Goal: Check status: Check status

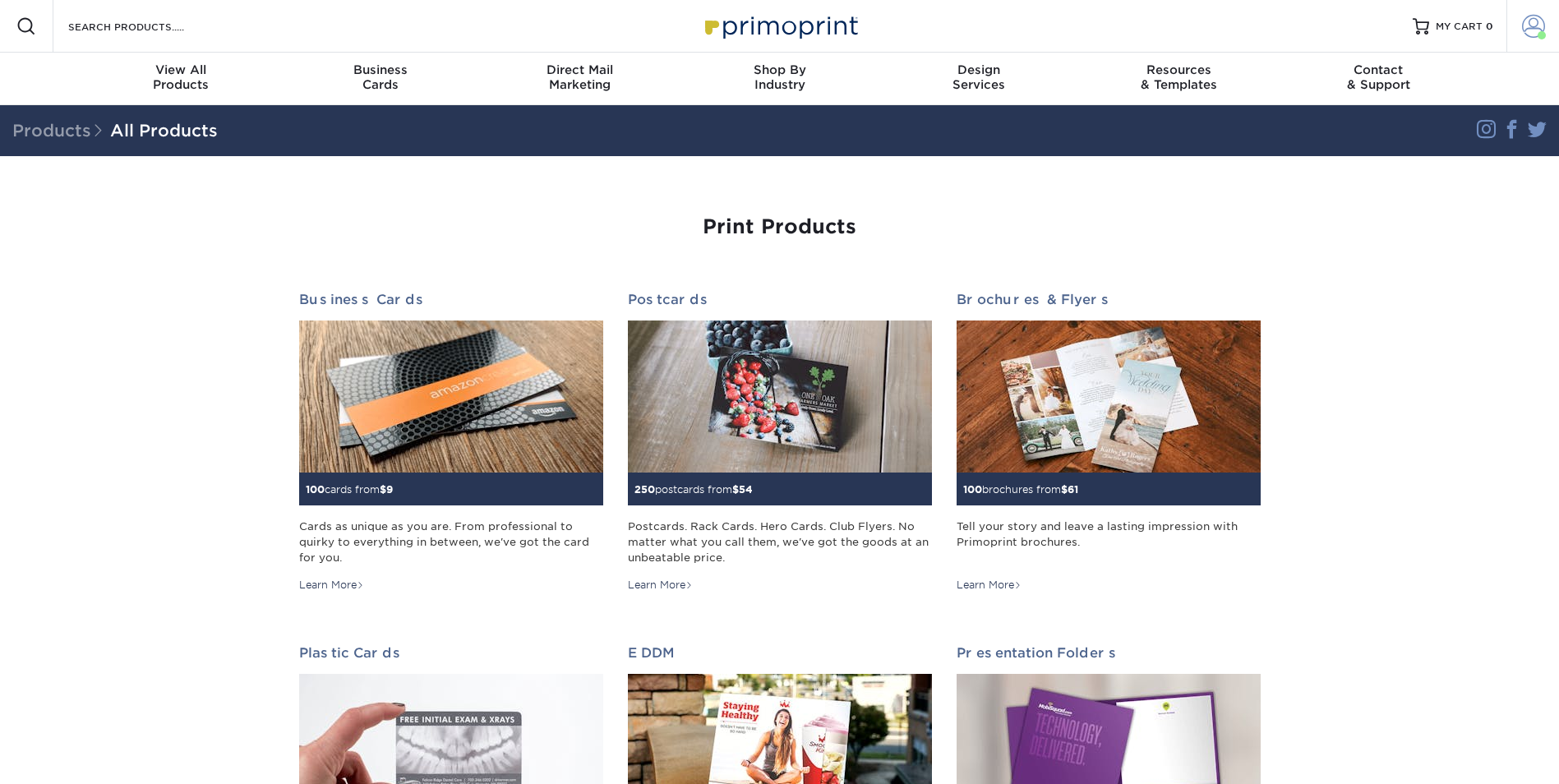
click at [1531, 32] on span at bounding box center [1533, 26] width 23 height 23
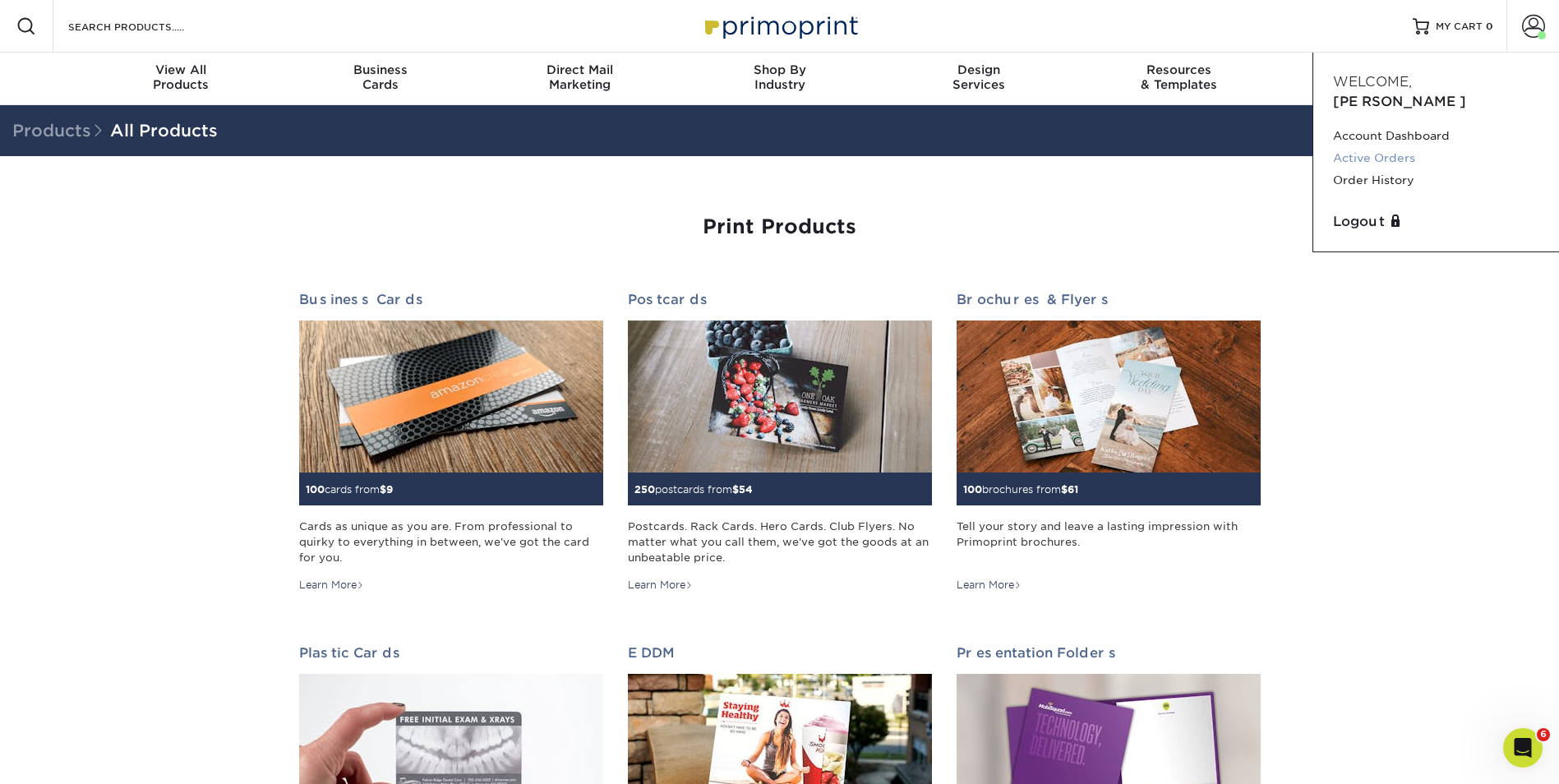
click at [1392, 147] on link "Active Orders" at bounding box center [1437, 159] width 206 height 23
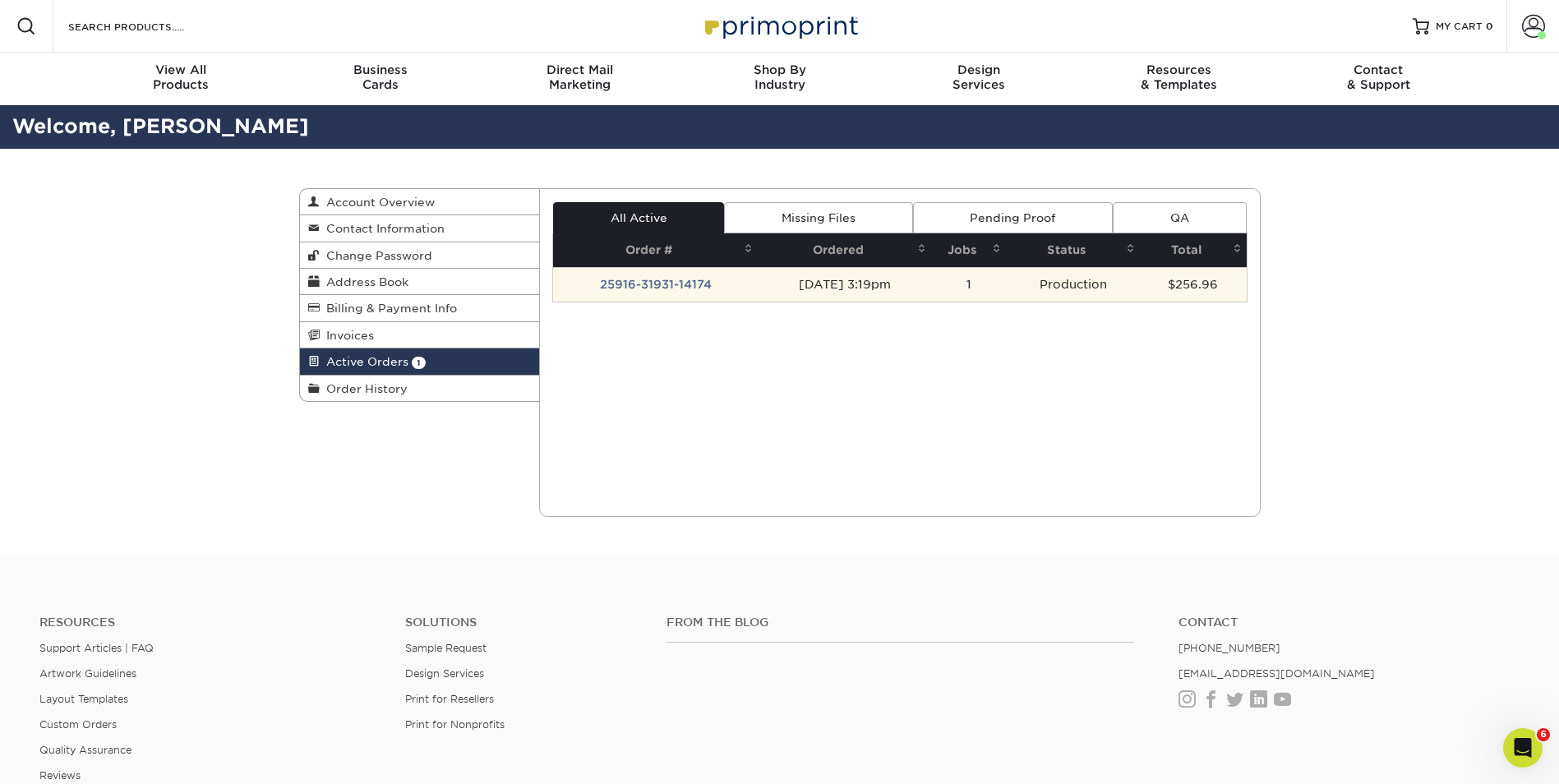
click at [673, 284] on td "25916-31931-14174" at bounding box center [656, 284] width 205 height 35
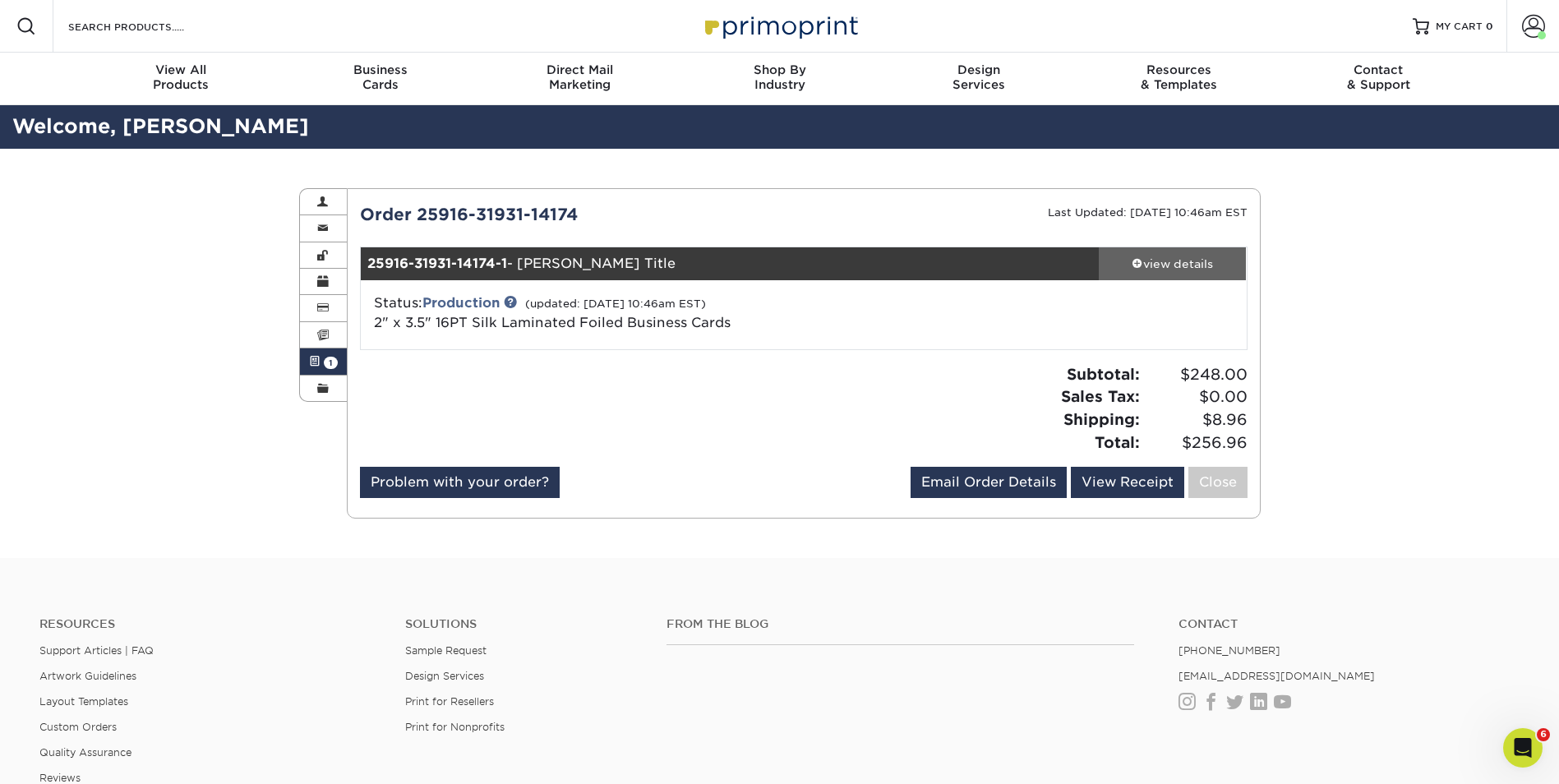
drag, startPoint x: 1178, startPoint y: 261, endPoint x: 1174, endPoint y: 271, distance: 10.8
click at [1178, 262] on div "view details" at bounding box center [1173, 264] width 148 height 16
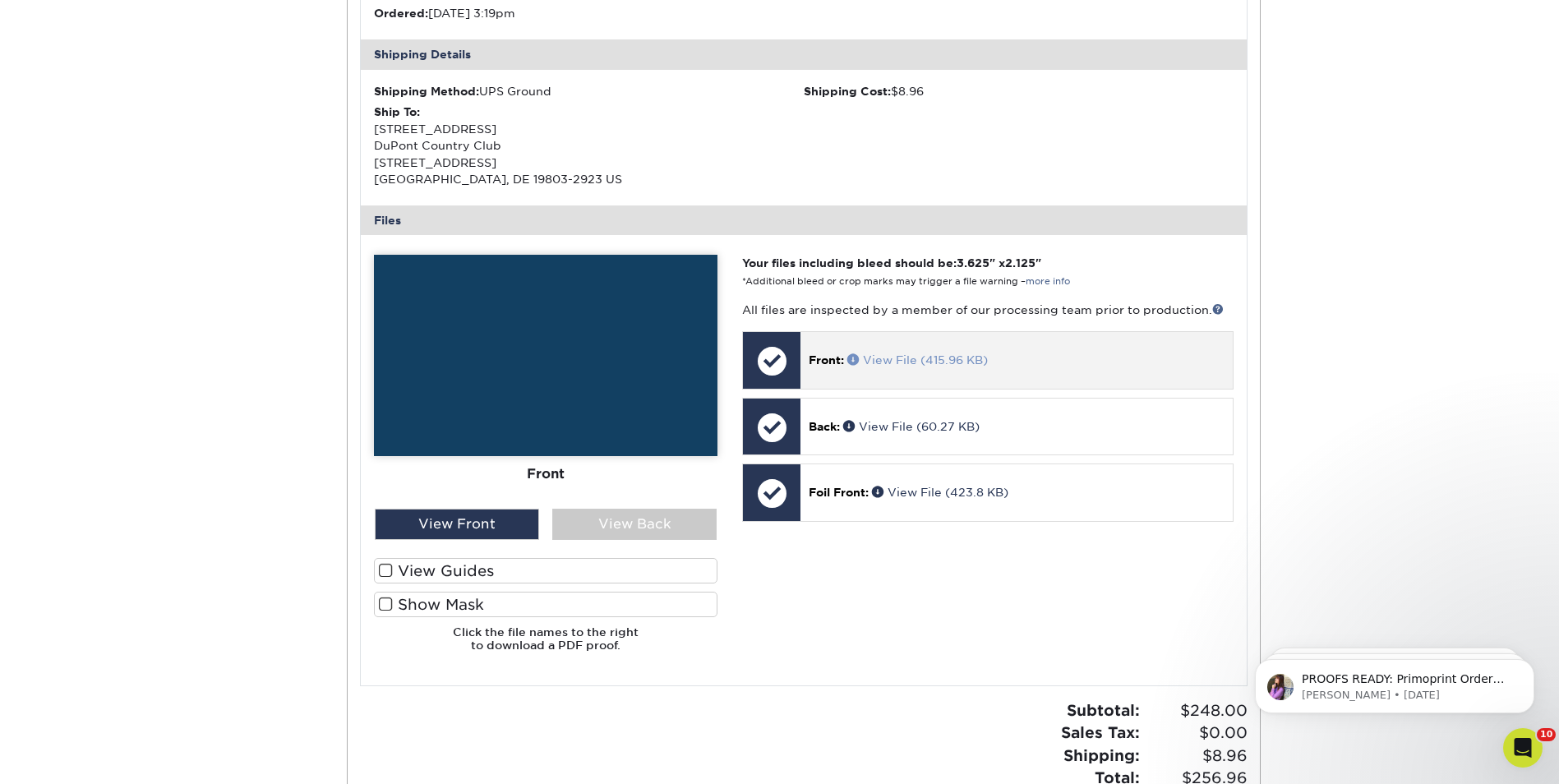
click at [898, 361] on link "View File (415.96 KB)" at bounding box center [918, 359] width 141 height 13
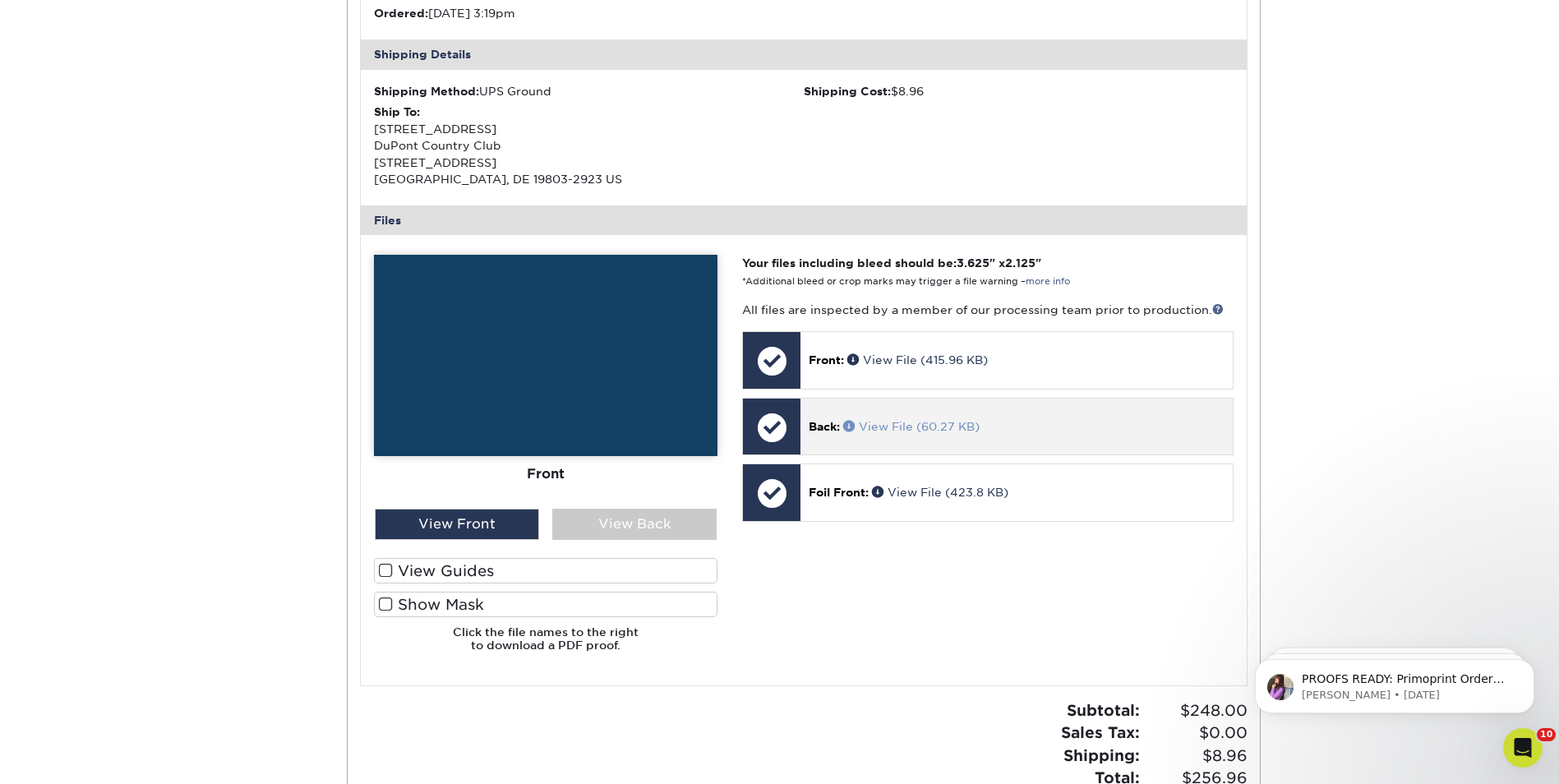
click at [912, 426] on link "View File (60.27 KB)" at bounding box center [911, 426] width 136 height 13
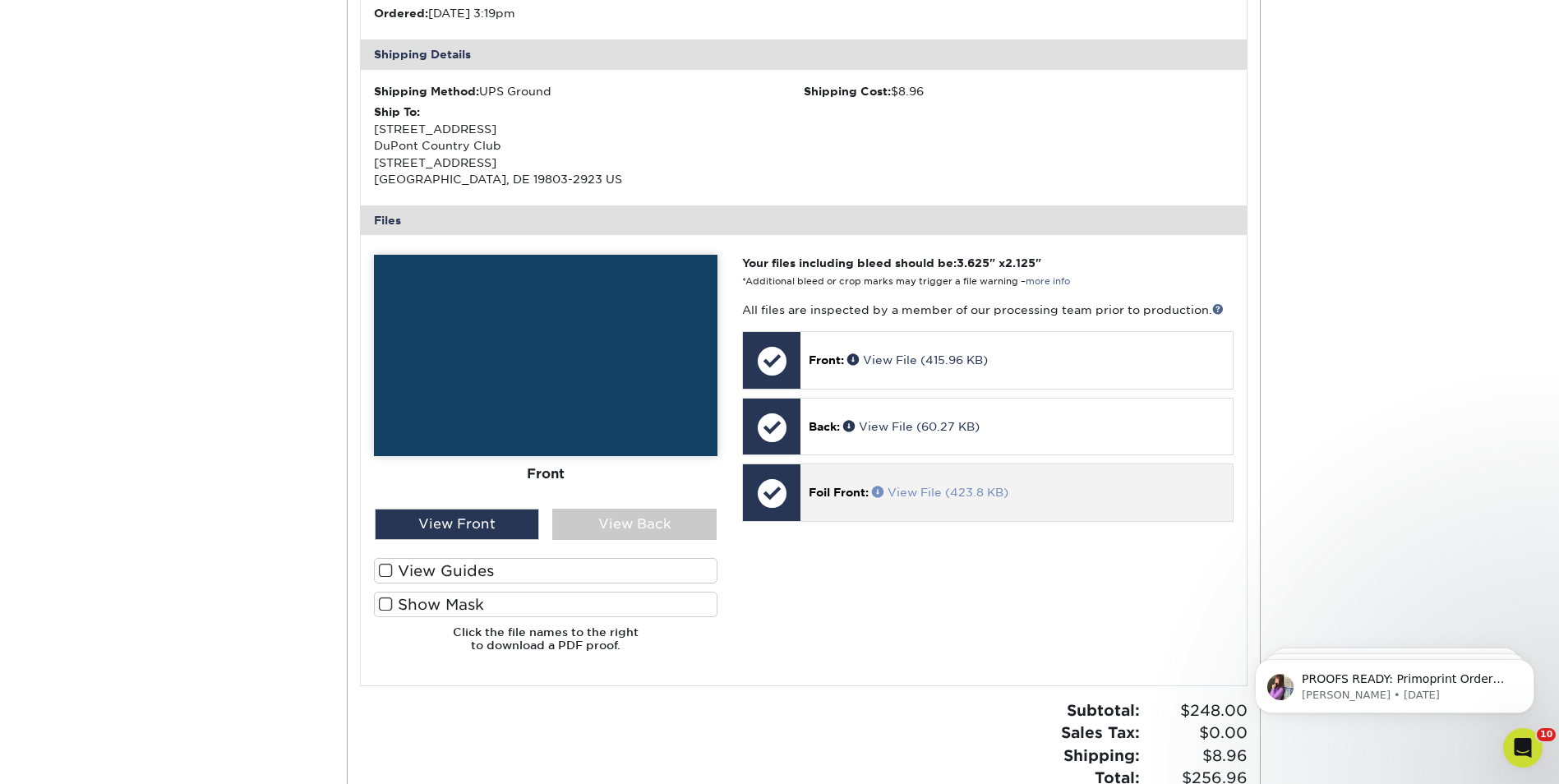
click at [920, 492] on link "View File (423.8 KB)" at bounding box center [940, 492] width 136 height 13
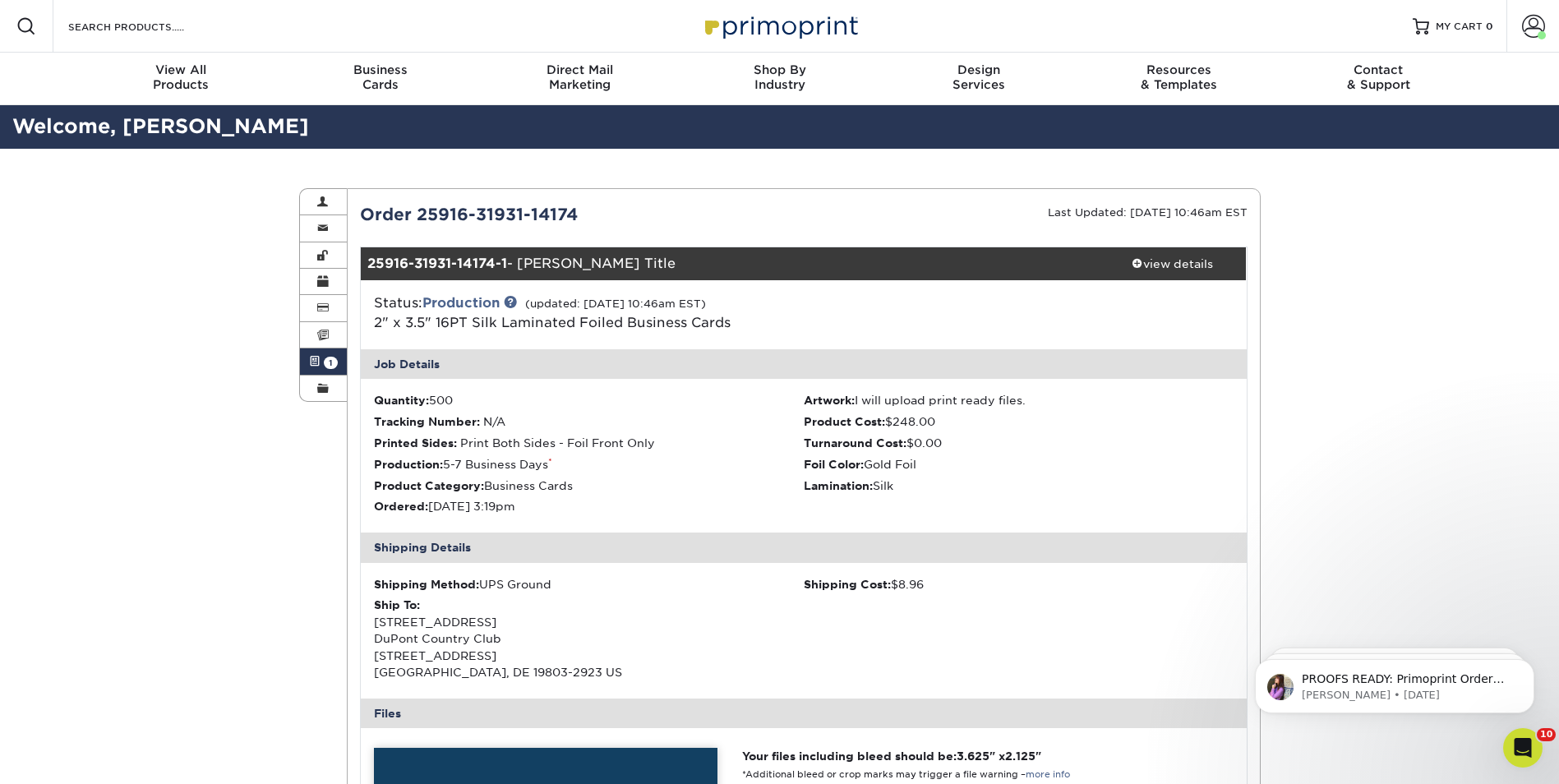
scroll to position [493, 0]
